Goal: Find specific page/section: Find specific page/section

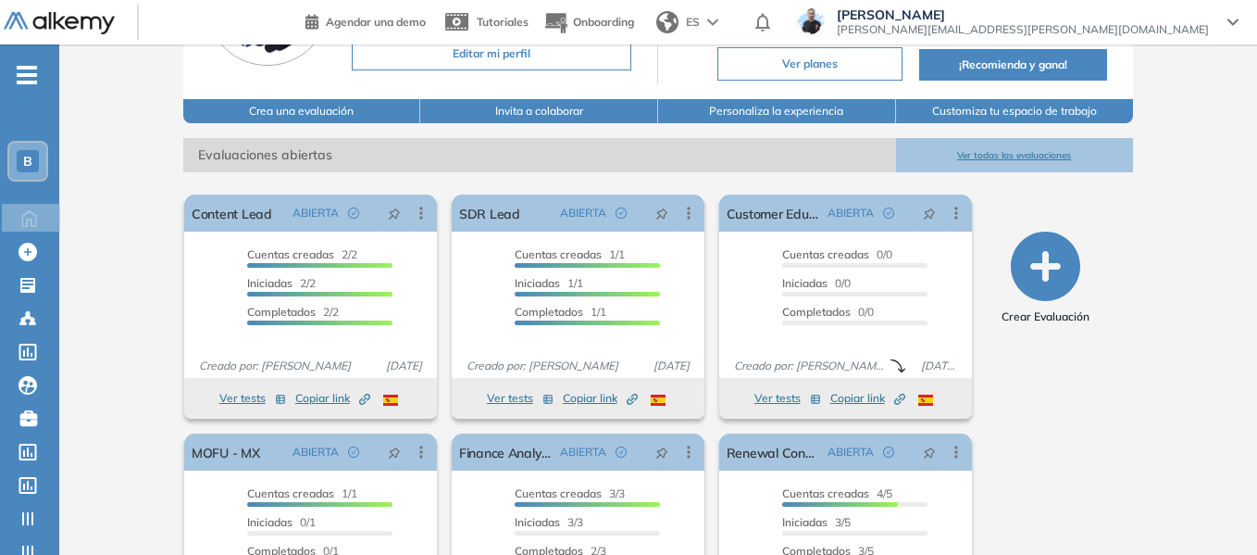
scroll to position [185, 0]
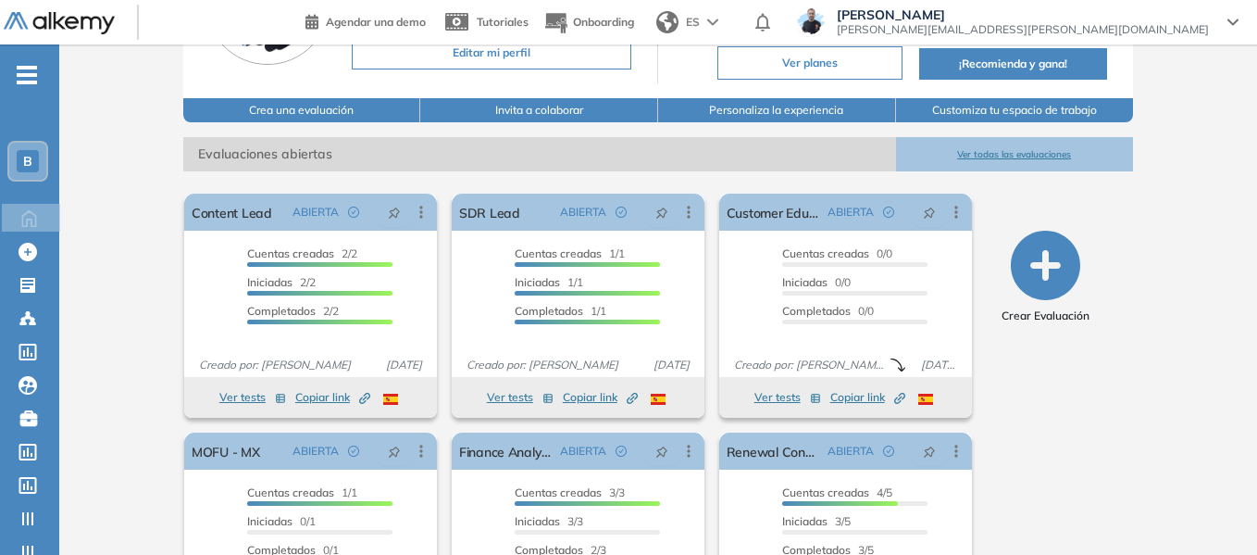
click at [32, 66] on span "-" at bounding box center [27, 73] width 20 height 15
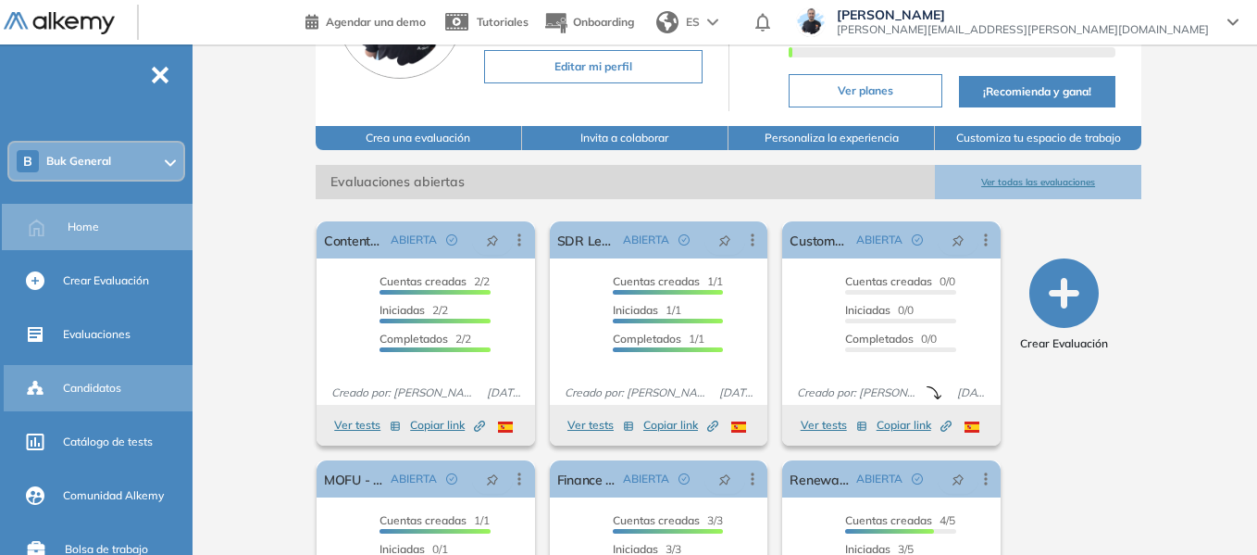
click at [101, 379] on div "Candidatos" at bounding box center [126, 387] width 126 height 31
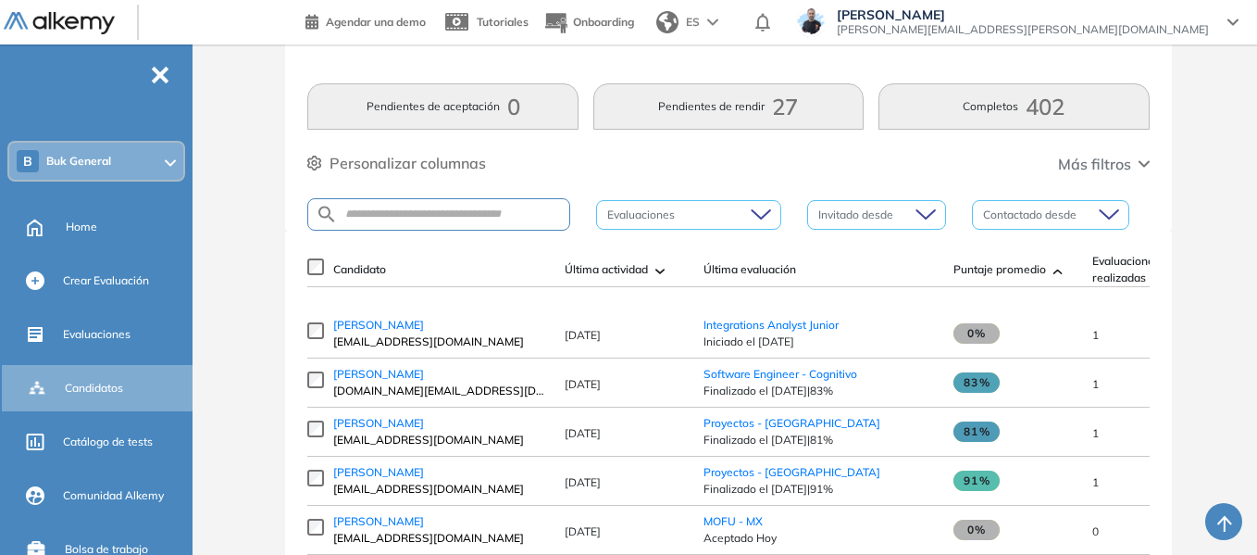
scroll to position [93, 0]
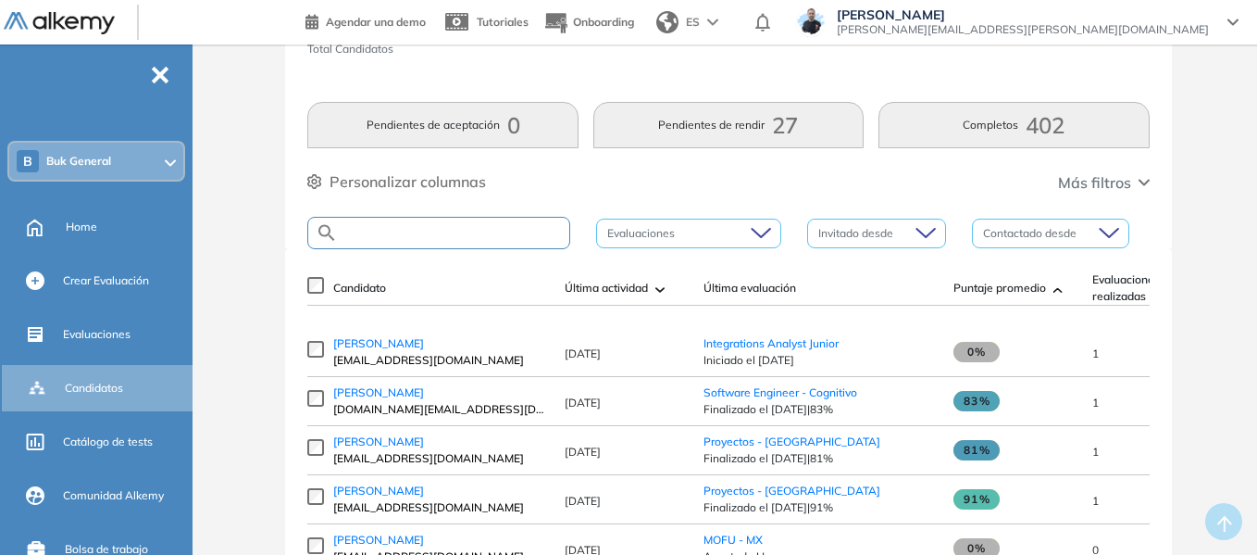
click at [414, 232] on input "text" at bounding box center [453, 233] width 231 height 14
paste input "**********"
type input "**********"
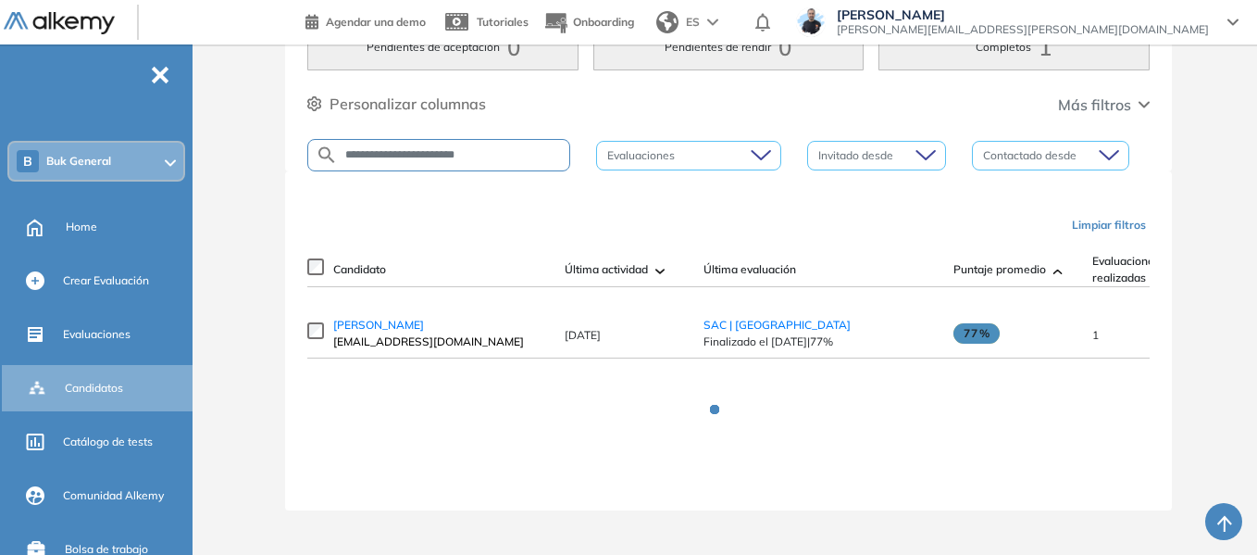
scroll to position [48, 0]
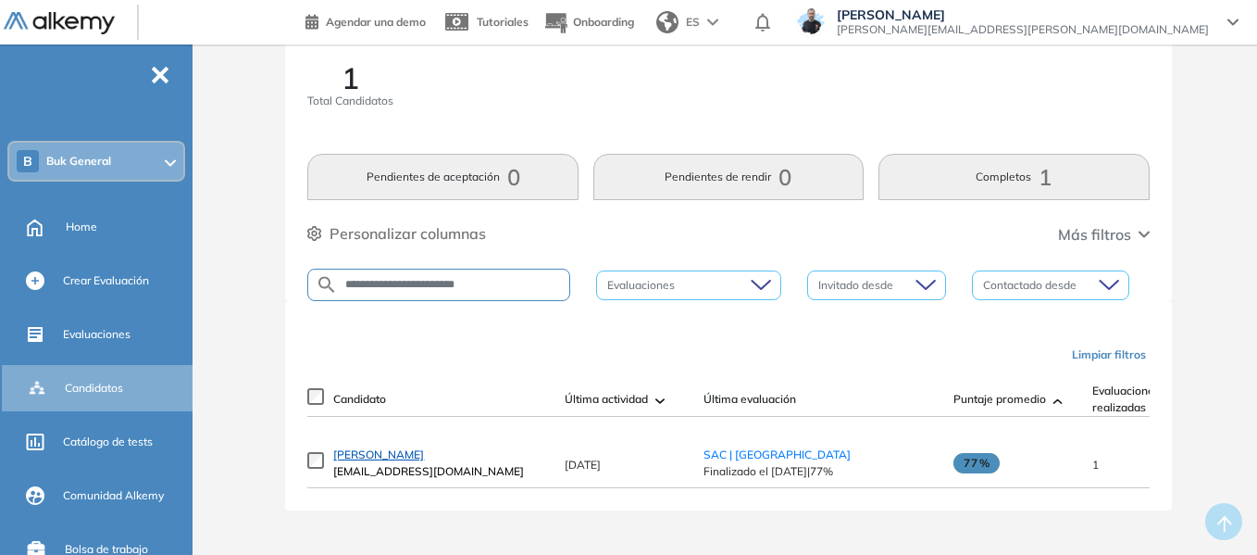
click at [409, 453] on span "[PERSON_NAME]" at bounding box center [378, 454] width 91 height 14
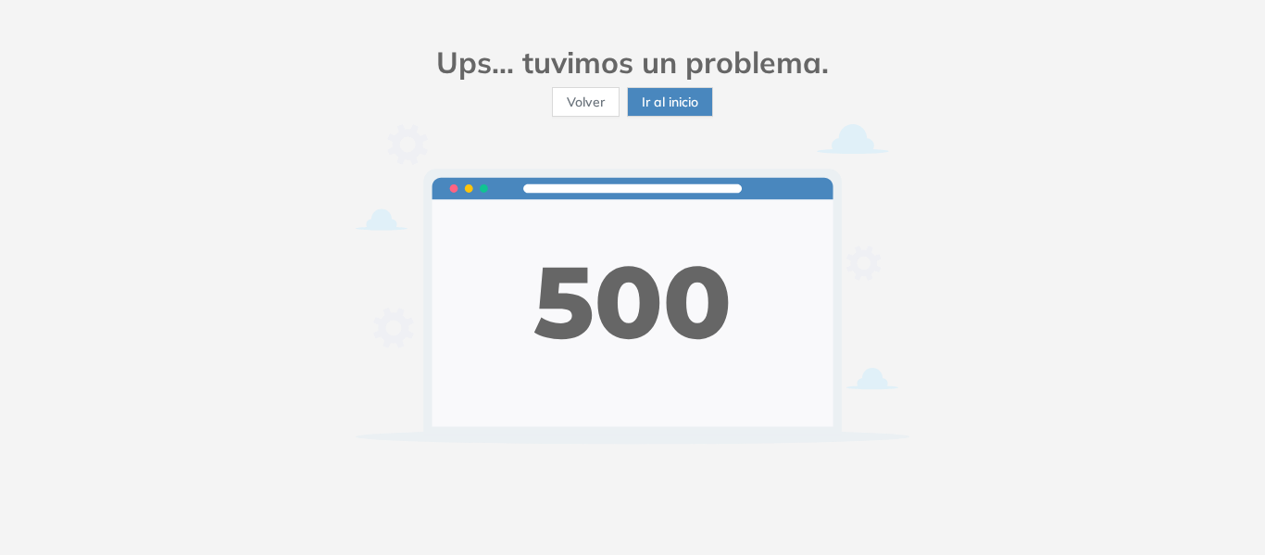
click at [670, 105] on span "Ir al inicio" at bounding box center [670, 102] width 56 height 20
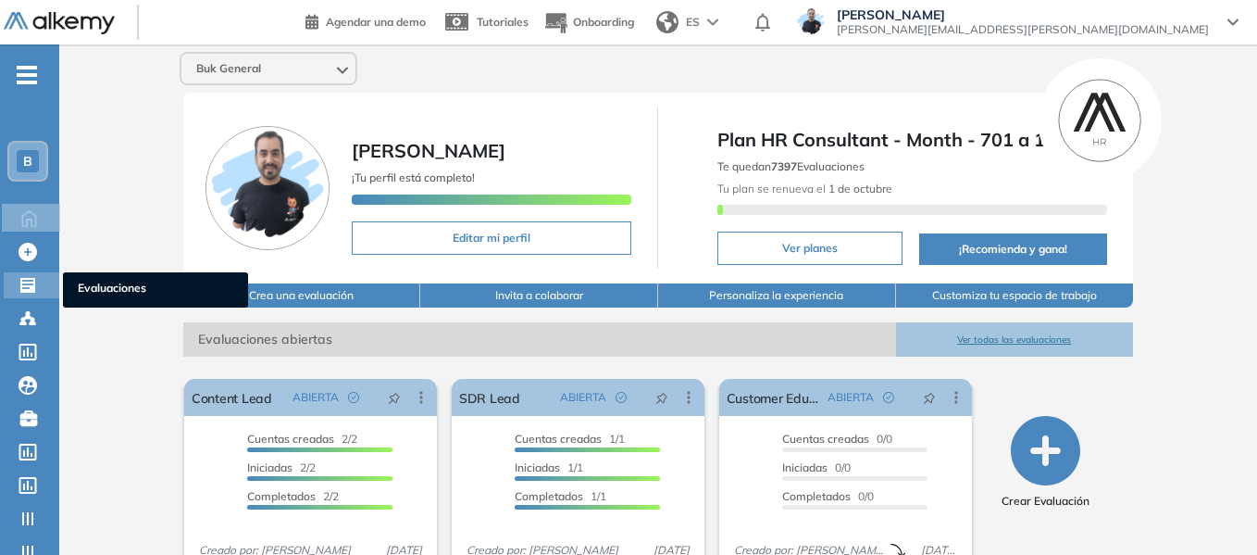
click at [110, 281] on span "Evaluaciones" at bounding box center [156, 290] width 156 height 20
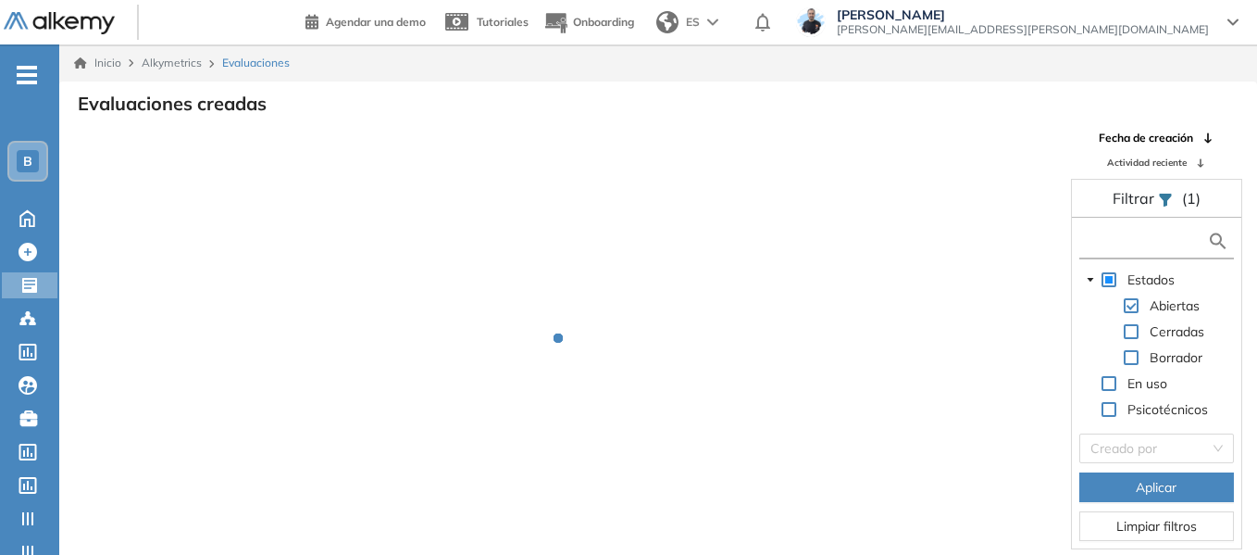
click at [1127, 238] on input "text" at bounding box center [1145, 240] width 124 height 19
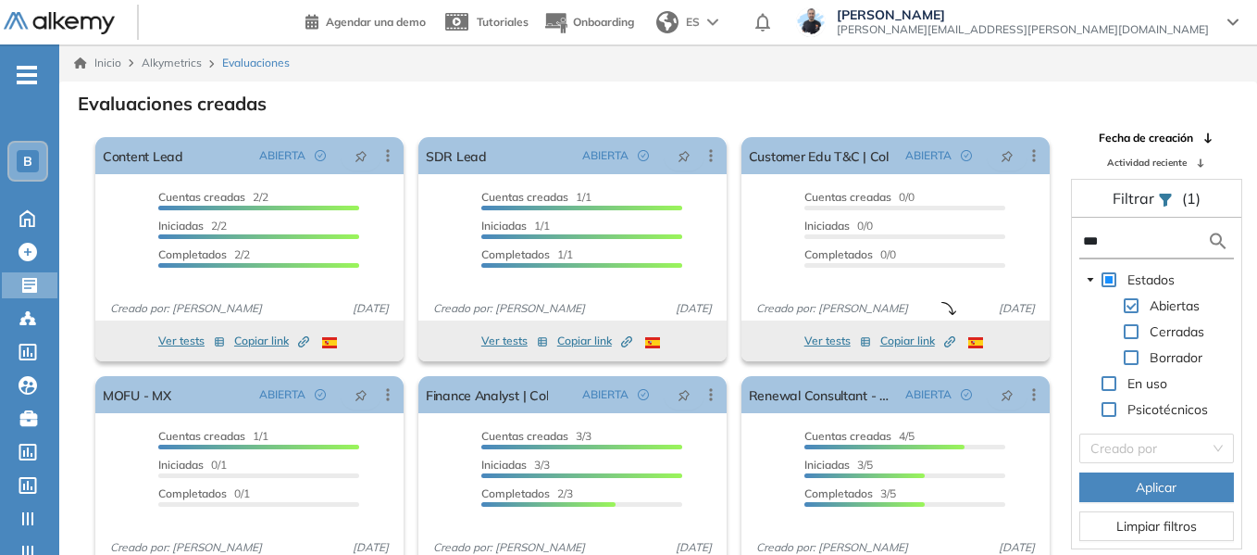
type input "***"
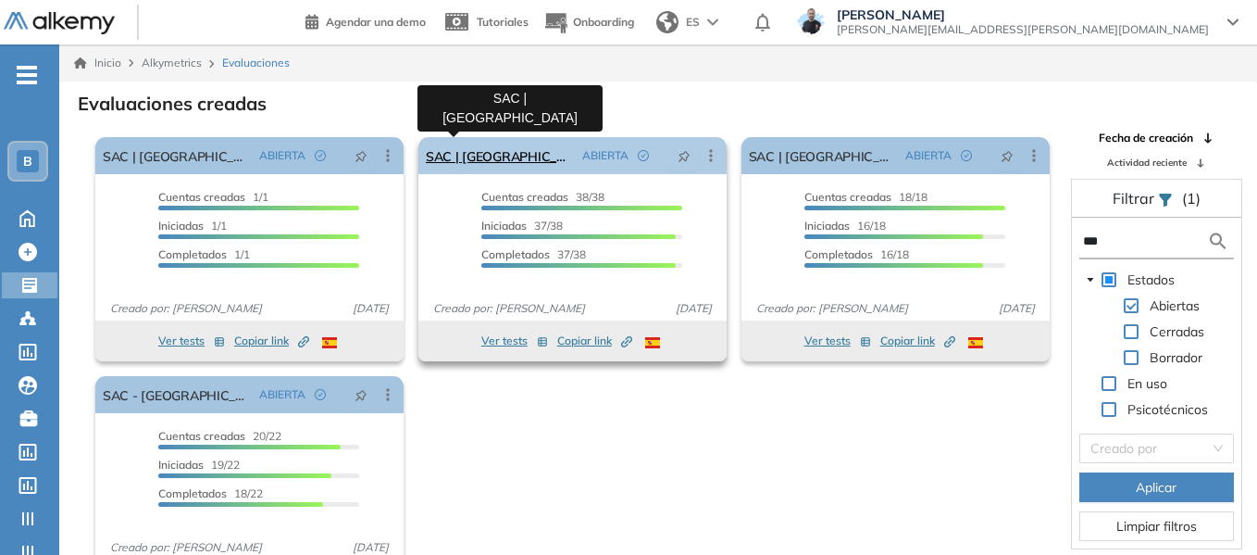
click at [468, 156] on link "SAC | [GEOGRAPHIC_DATA]" at bounding box center [500, 155] width 149 height 37
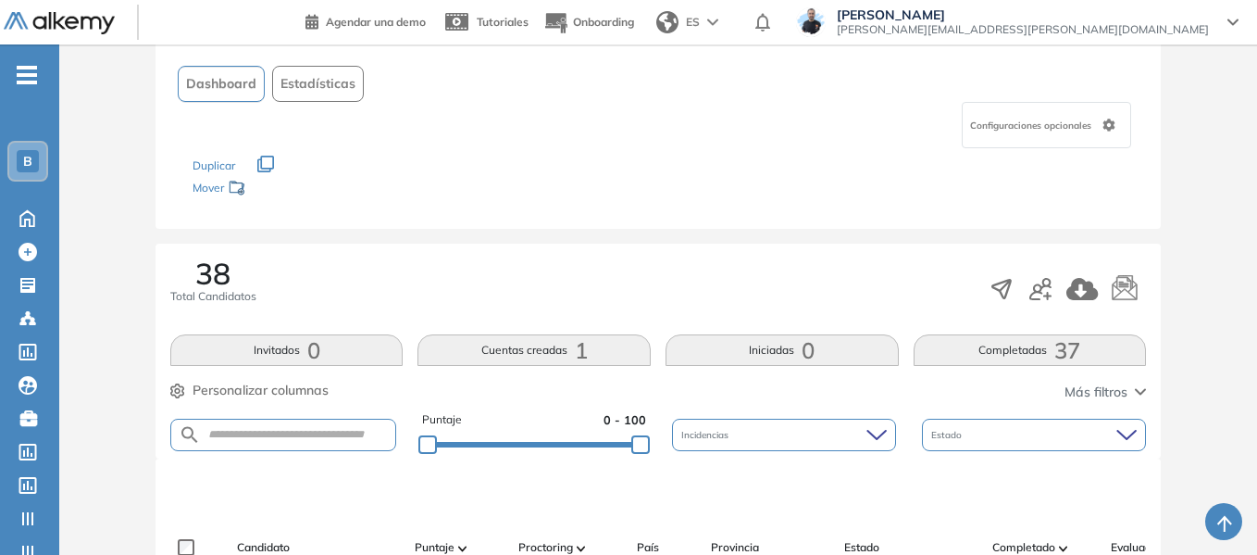
scroll to position [278, 0]
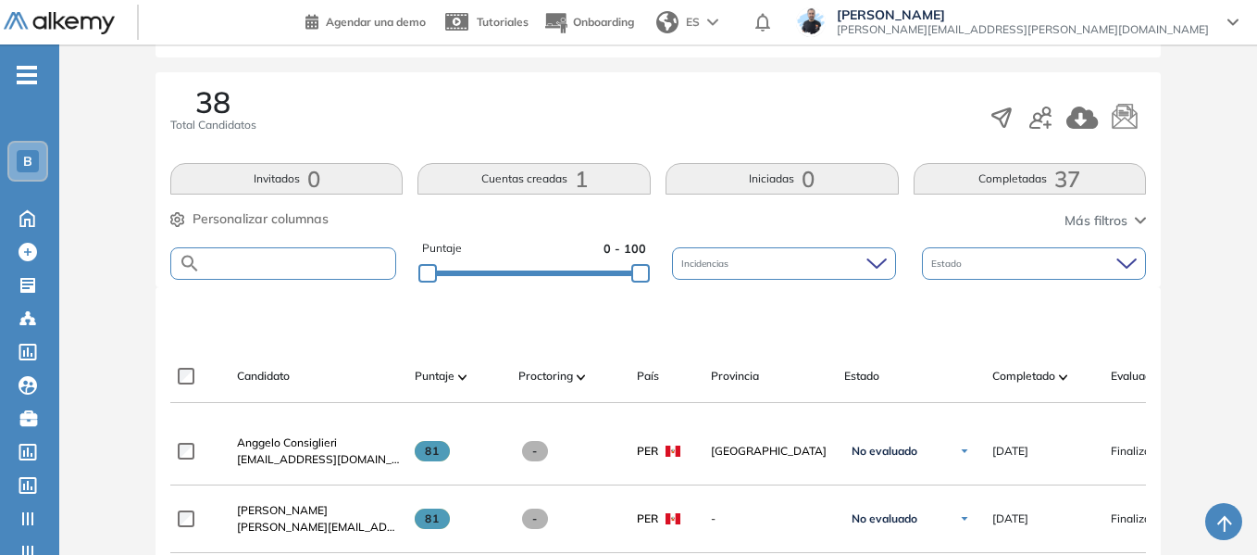
click at [333, 256] on input "text" at bounding box center [298, 263] width 194 height 14
paste input "**********"
type input "**********"
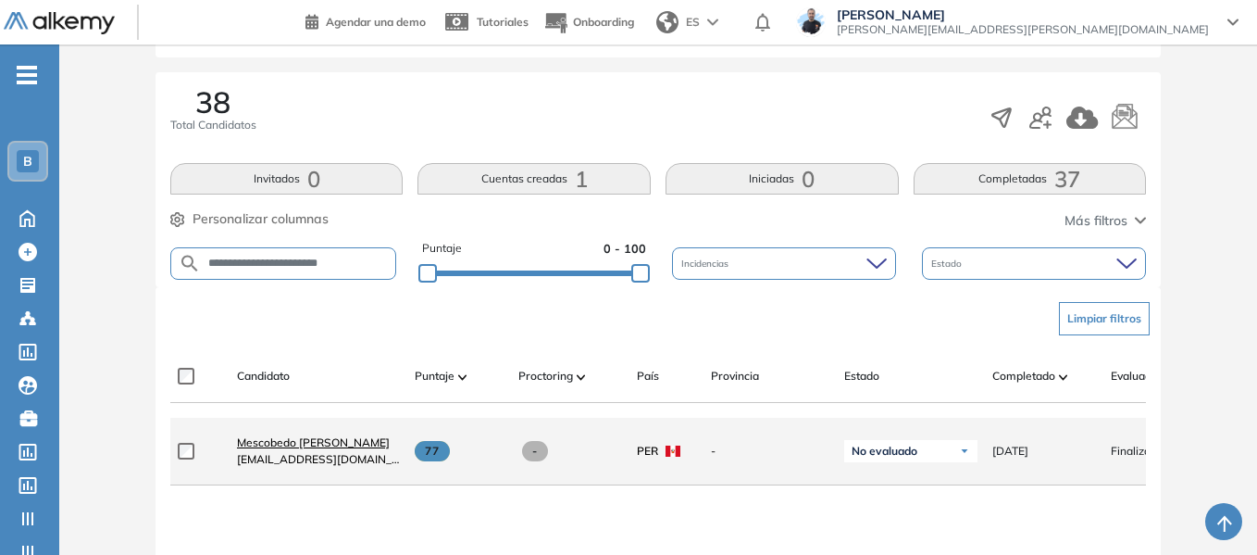
click at [293, 446] on span "Mescobedo Escobedo" at bounding box center [313, 442] width 153 height 14
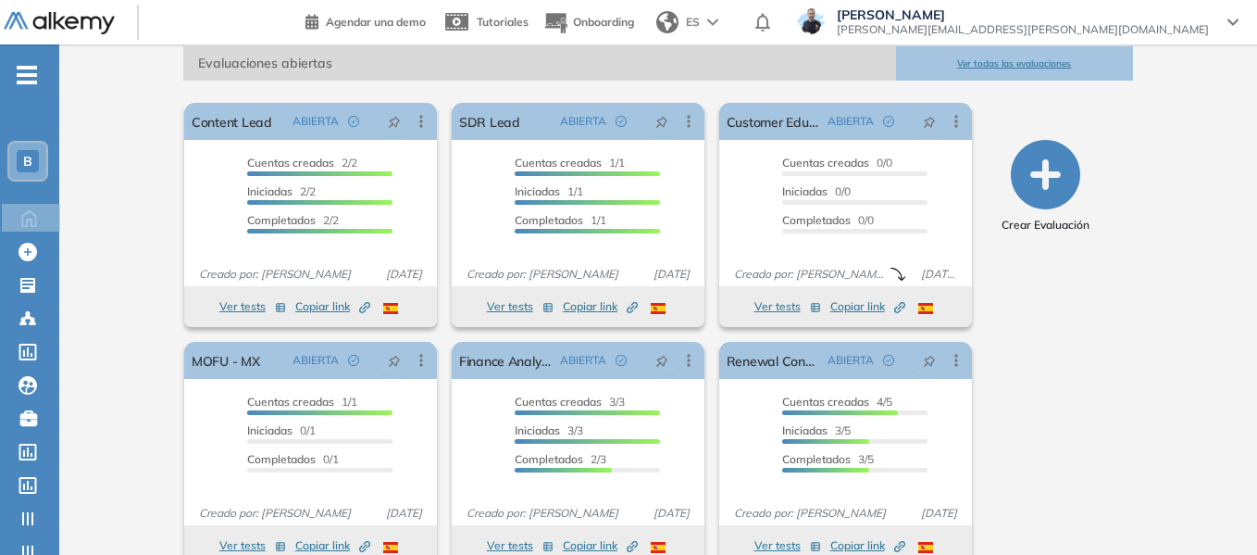
scroll to position [278, 0]
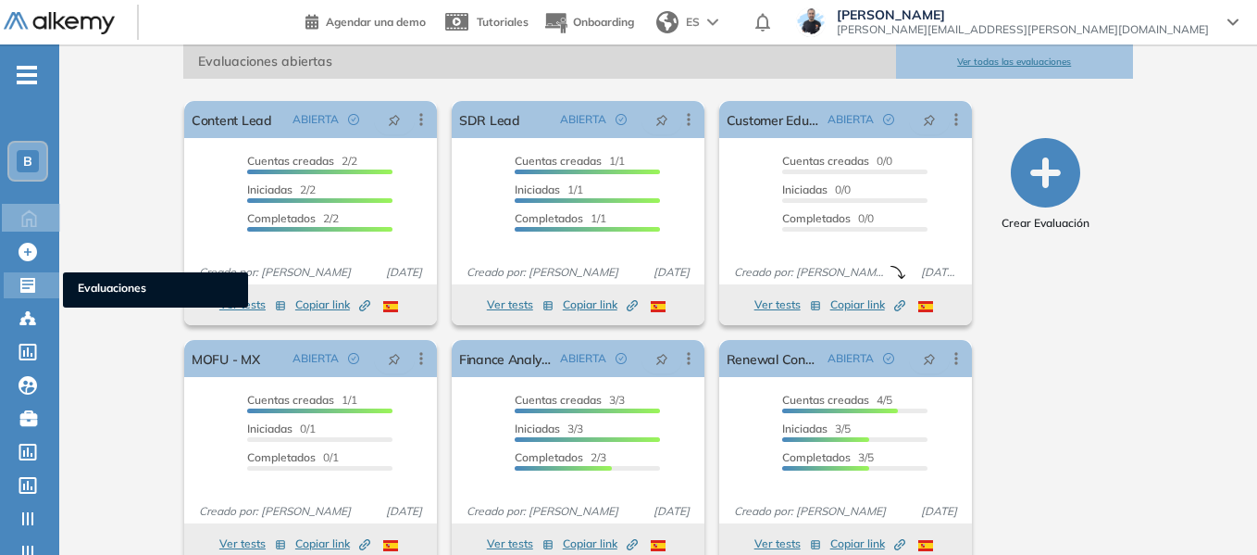
click at [20, 286] on icon at bounding box center [27, 285] width 15 height 15
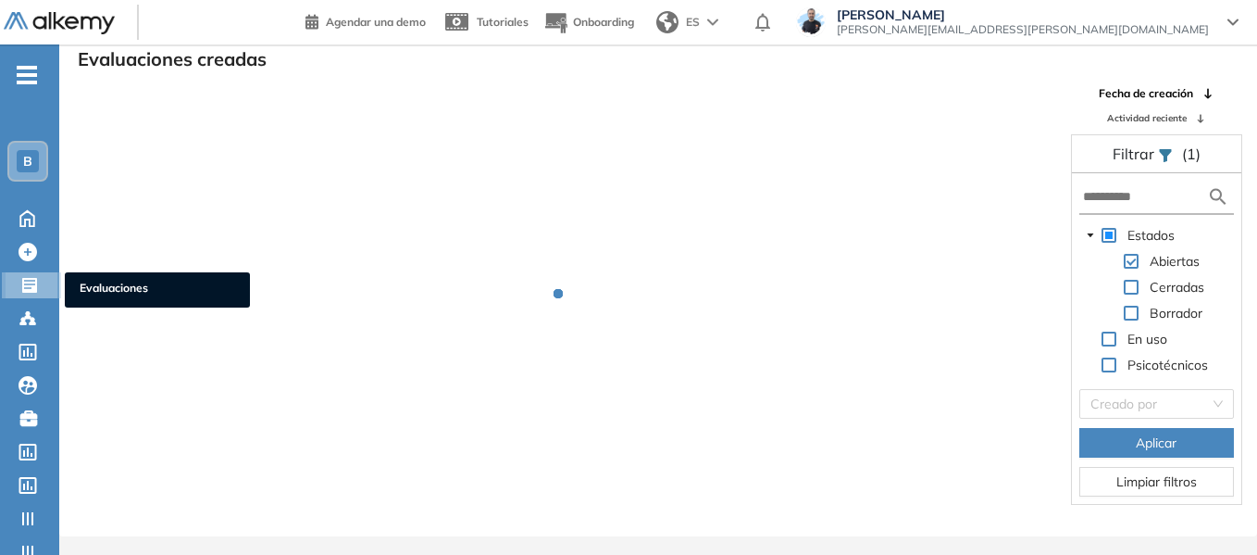
scroll to position [44, 0]
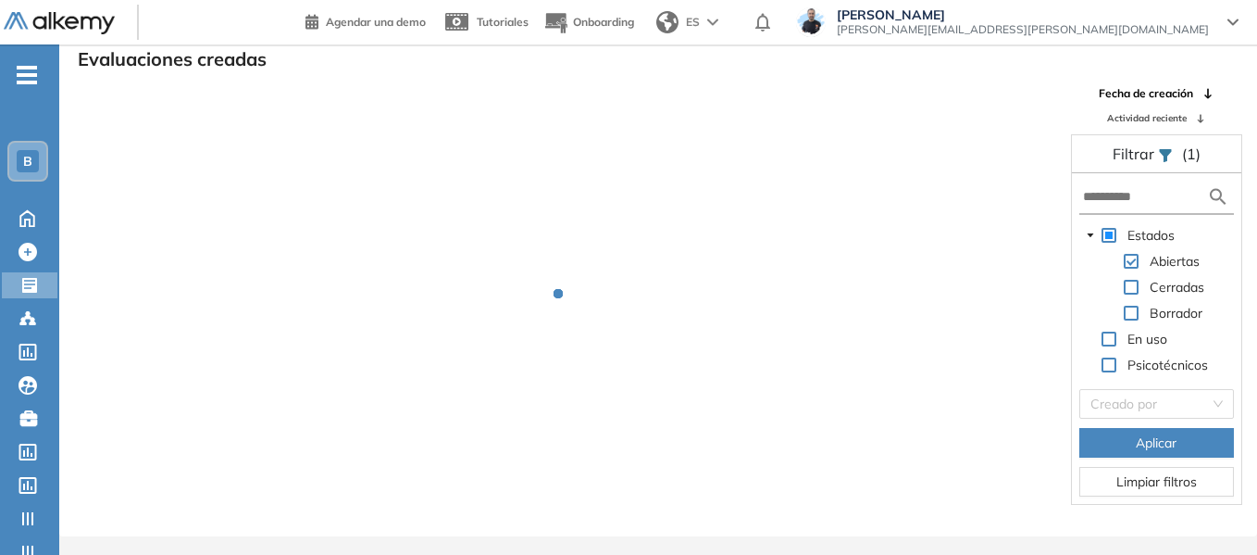
click at [1117, 207] on form at bounding box center [1156, 198] width 155 height 34
click at [1117, 193] on input "text" at bounding box center [1145, 196] width 124 height 19
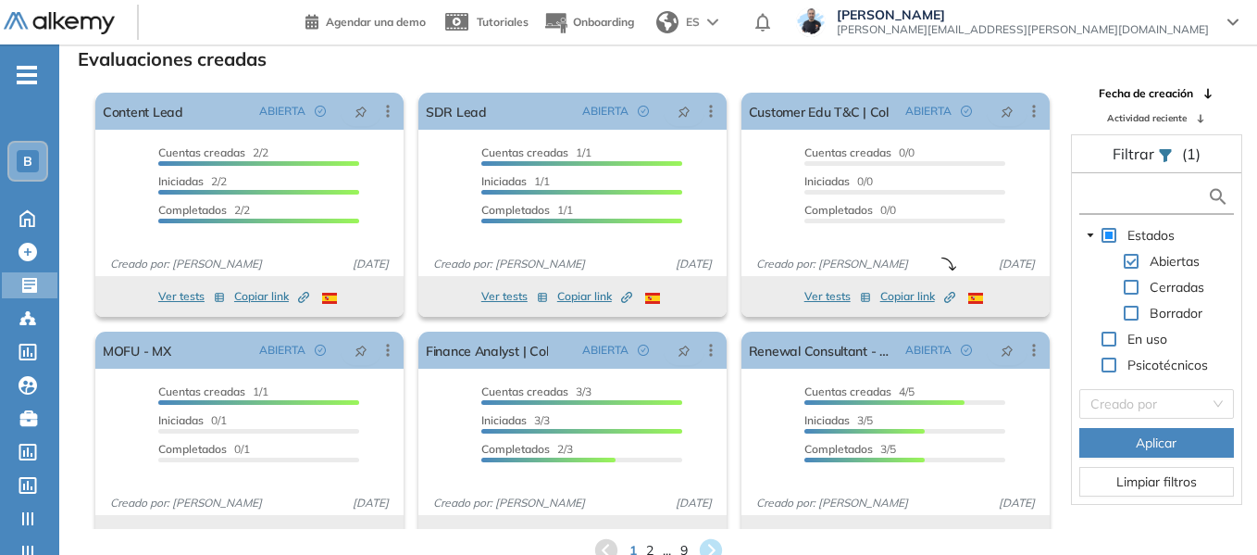
click at [1117, 193] on input "text" at bounding box center [1145, 196] width 124 height 19
type input "***"
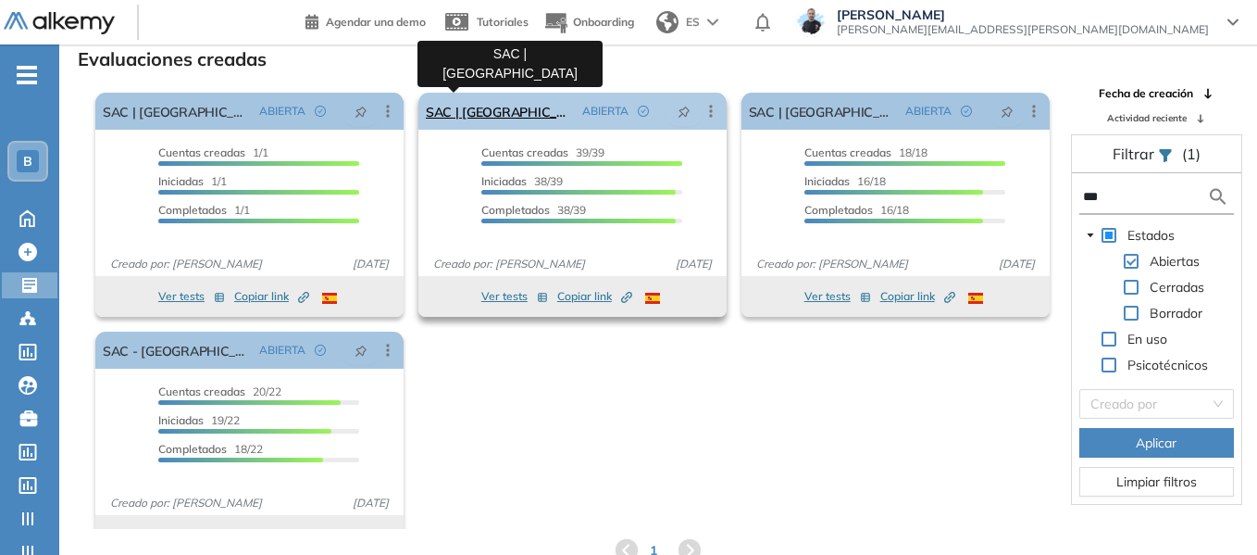
click at [463, 112] on link "SAC | [GEOGRAPHIC_DATA]" at bounding box center [500, 111] width 149 height 37
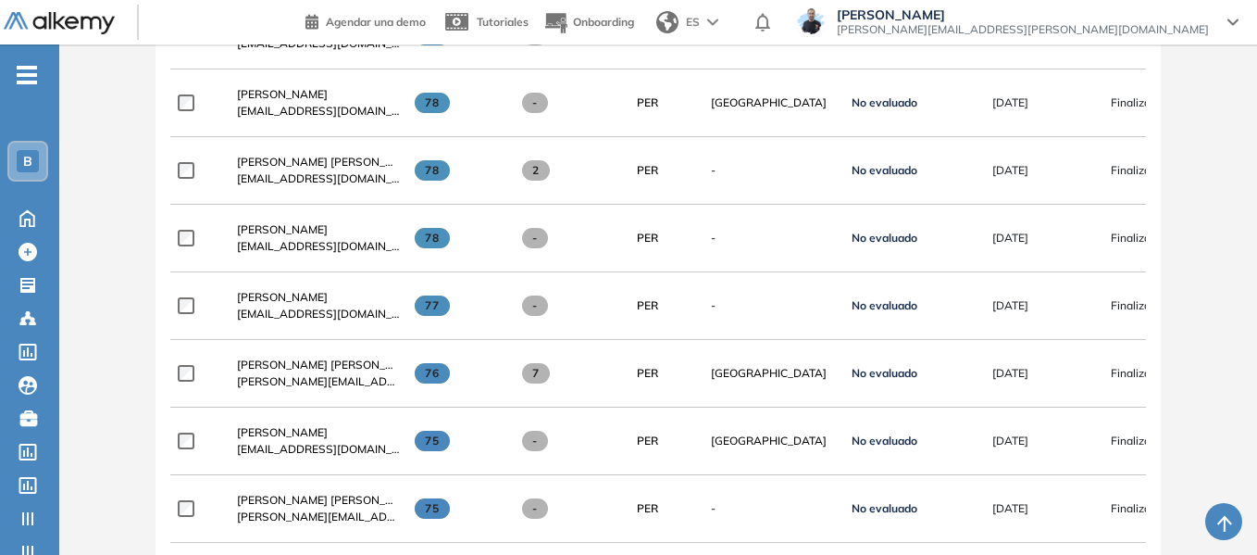
scroll to position [926, 0]
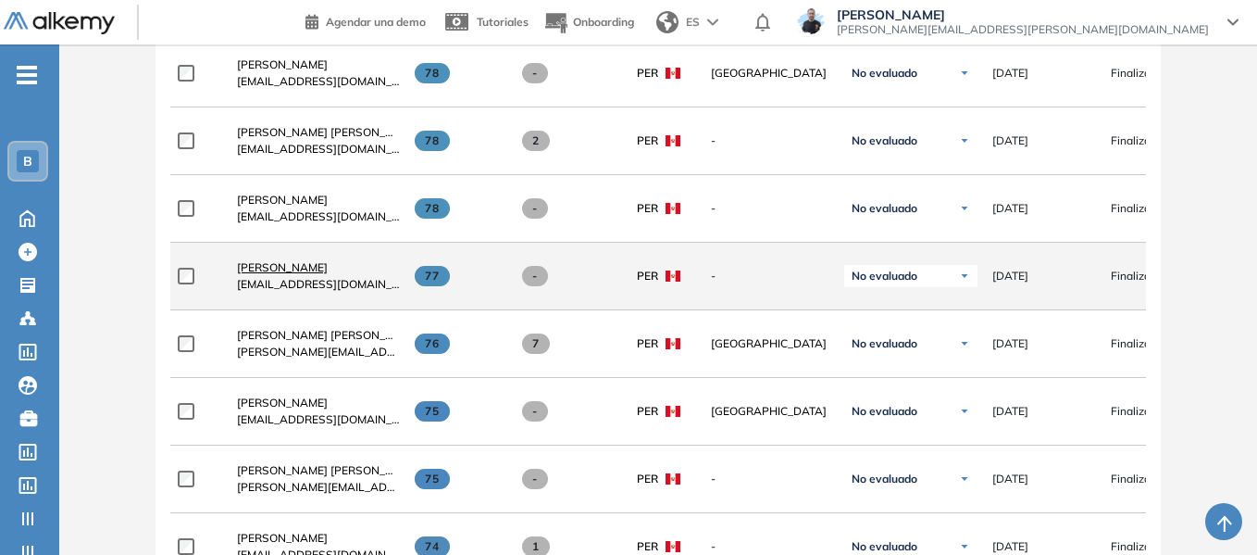
click at [288, 274] on span "[PERSON_NAME]" at bounding box center [282, 267] width 91 height 14
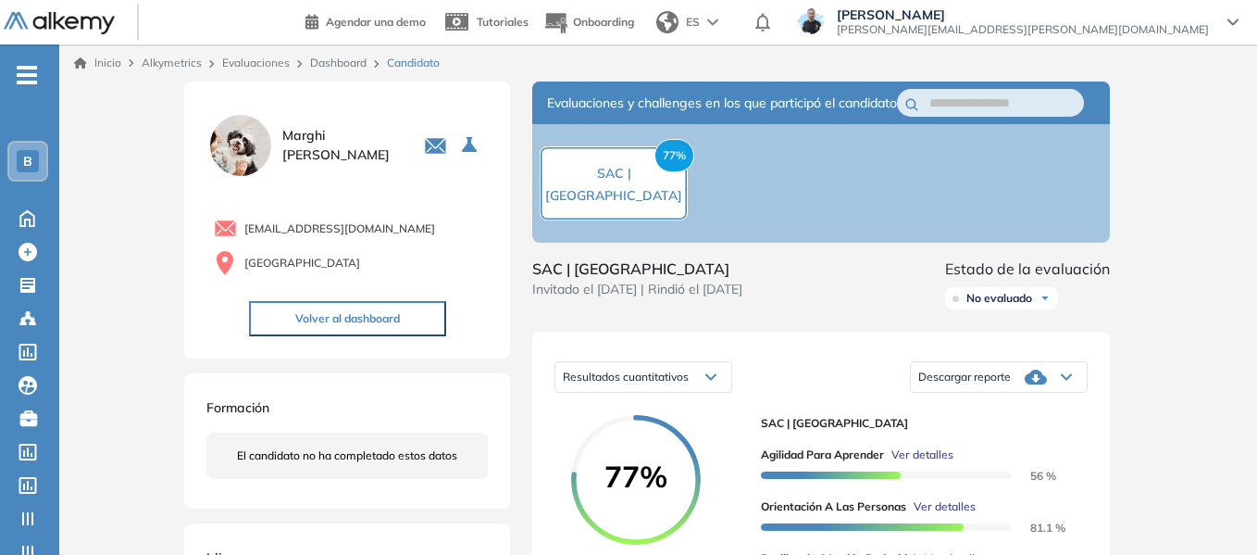
click at [30, 151] on div "B" at bounding box center [28, 161] width 22 height 22
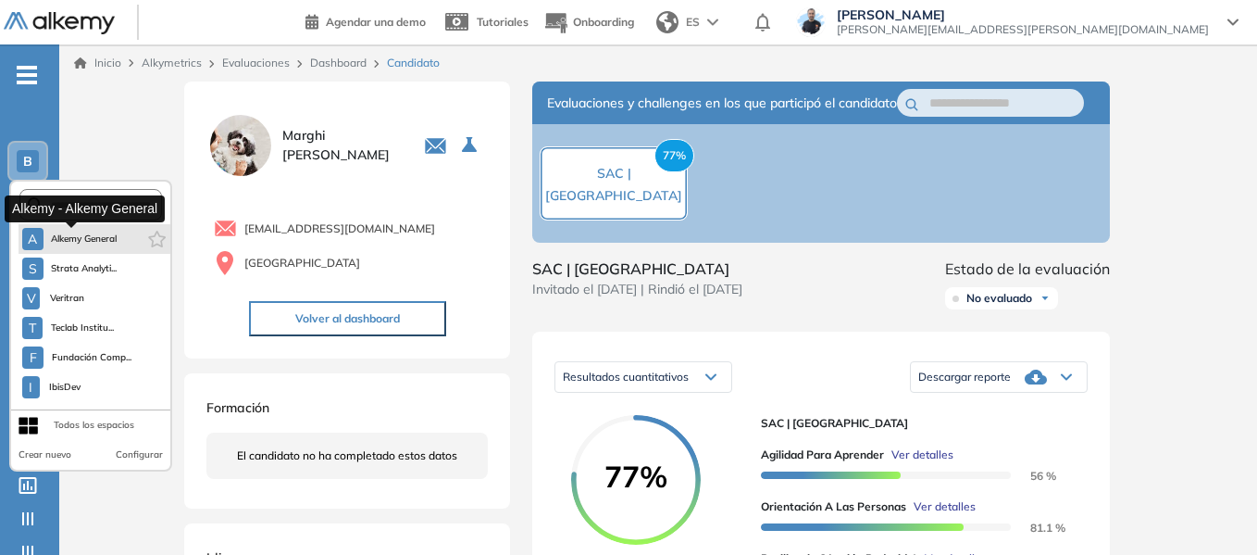
click at [80, 240] on span "Alkemy General" at bounding box center [84, 238] width 67 height 15
